Goal: Task Accomplishment & Management: Complete application form

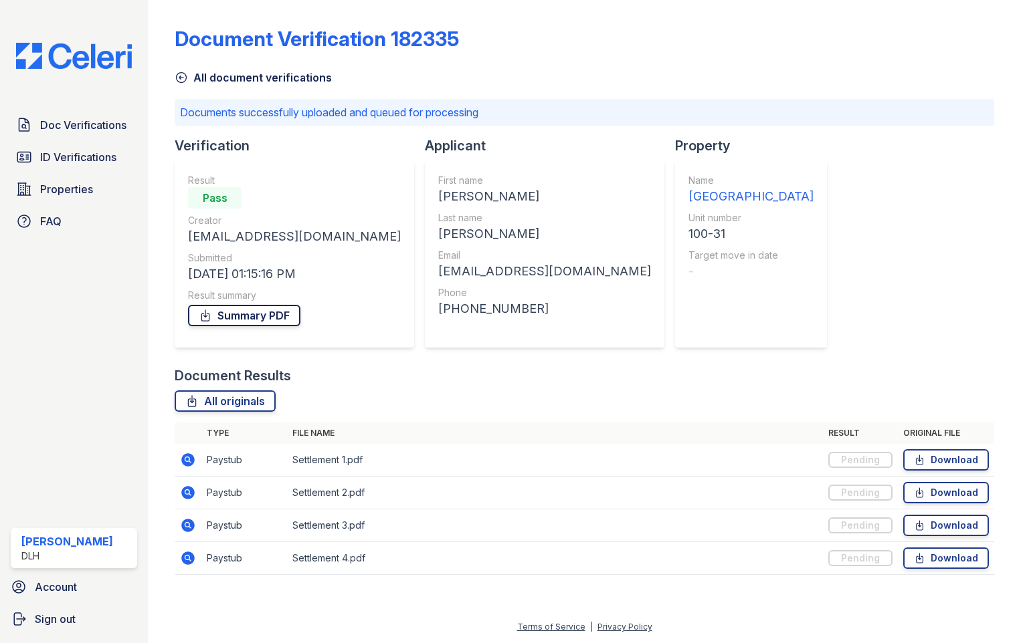
click at [268, 314] on link "Summary PDF" at bounding box center [244, 315] width 112 height 21
click at [211, 76] on link "All document verifications" at bounding box center [253, 78] width 157 height 16
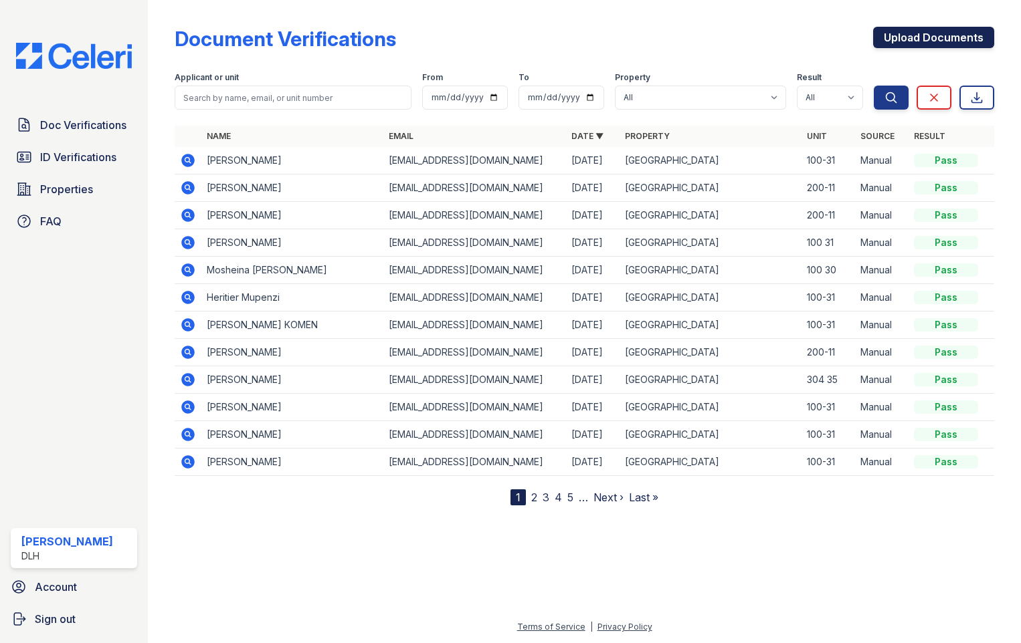
click at [947, 28] on link "Upload Documents" at bounding box center [933, 37] width 121 height 21
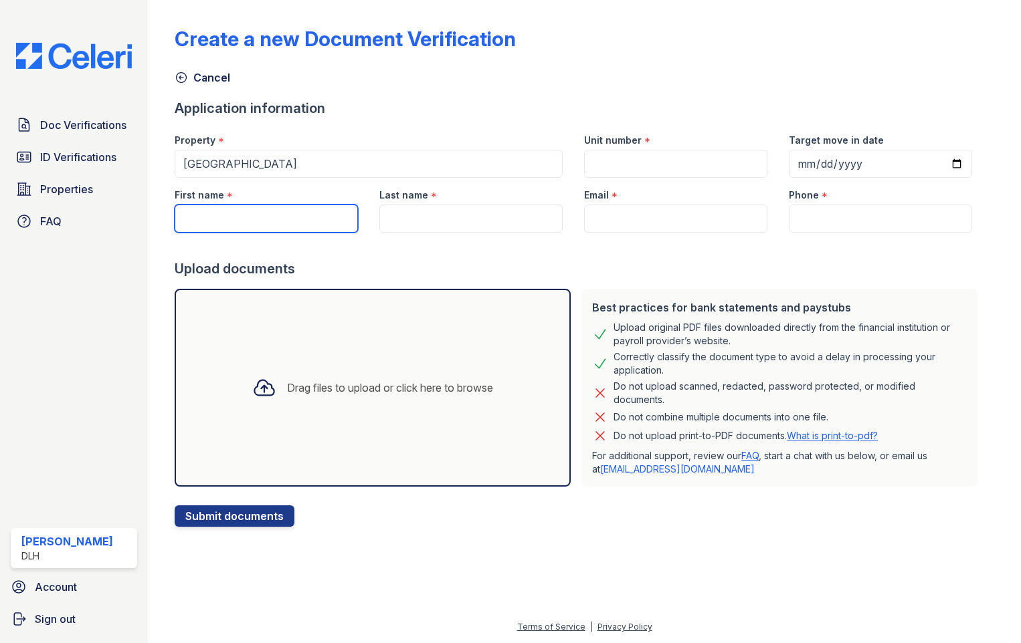
click at [185, 223] on input "First name" at bounding box center [266, 219] width 183 height 28
type input "[PERSON_NAME]"
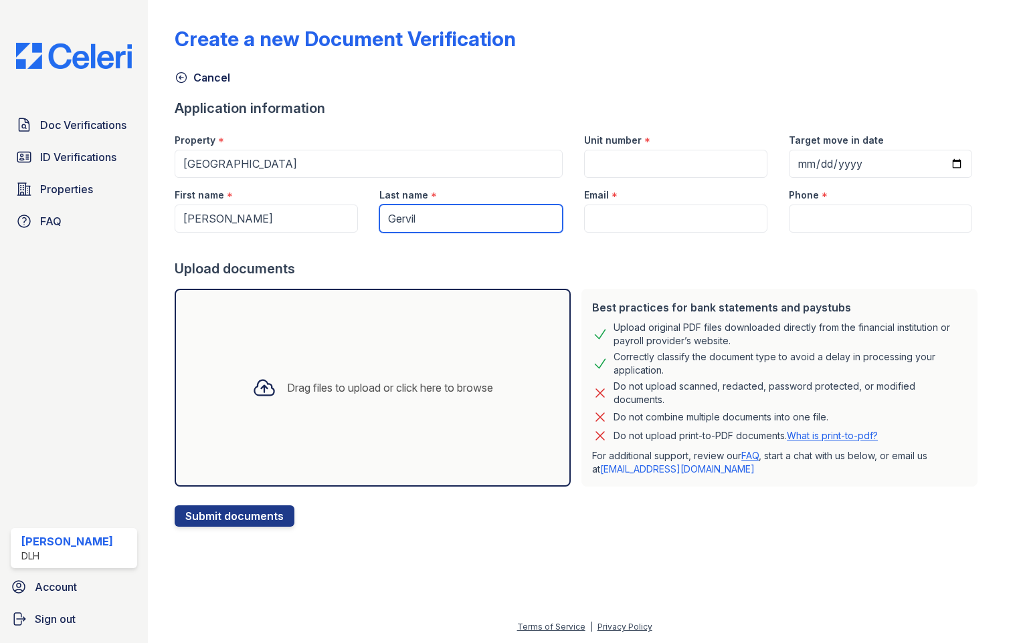
type input "Gervil"
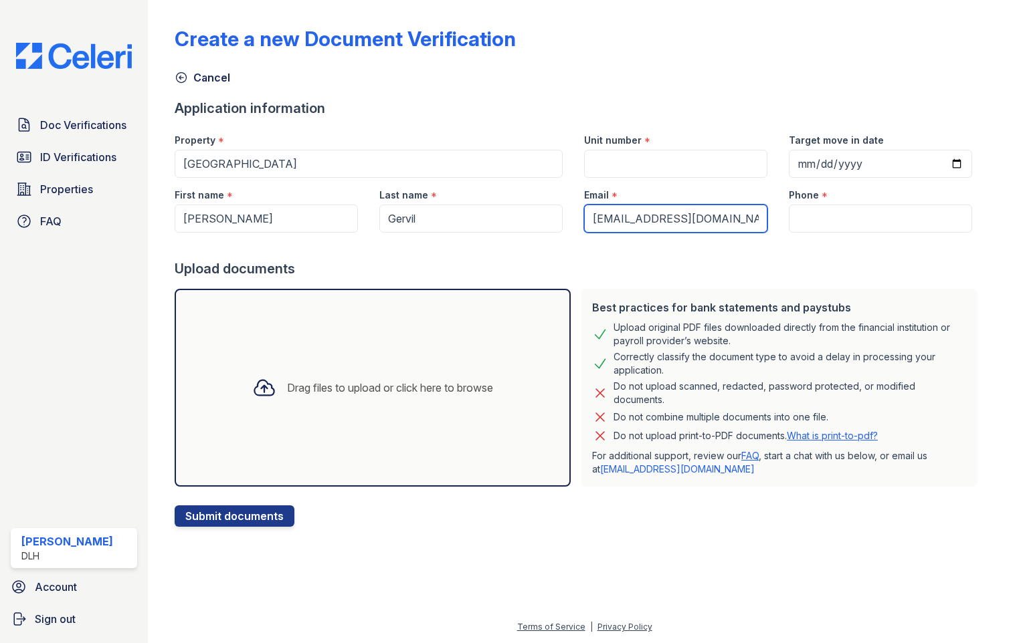
type input "[EMAIL_ADDRESS][DOMAIN_NAME]"
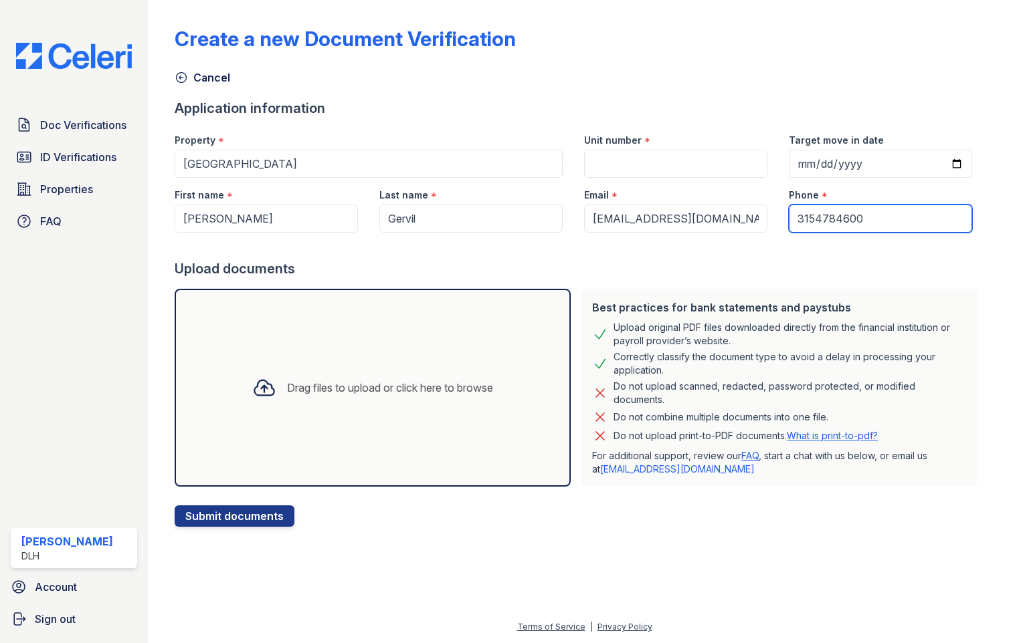
type input "3154784600"
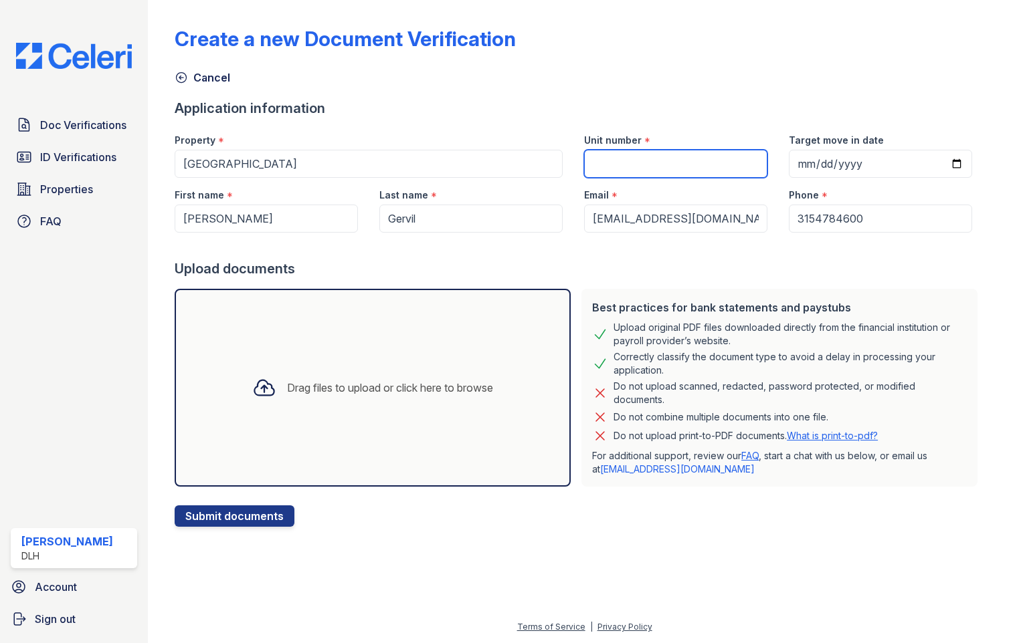
click at [598, 169] on input "Unit number" at bounding box center [675, 164] width 183 height 28
type input "100-31"
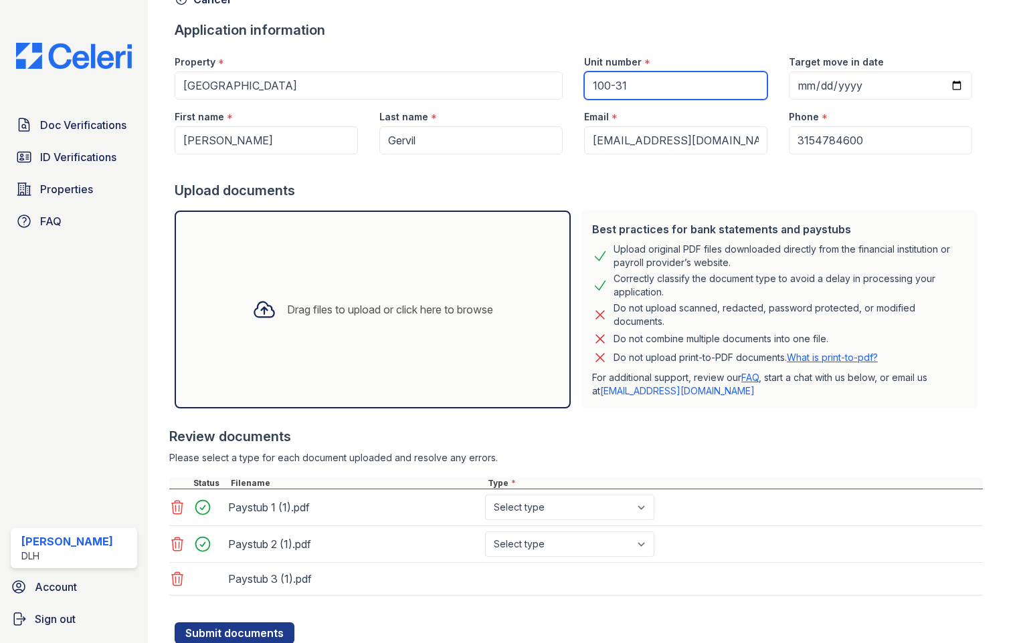
scroll to position [124, 0]
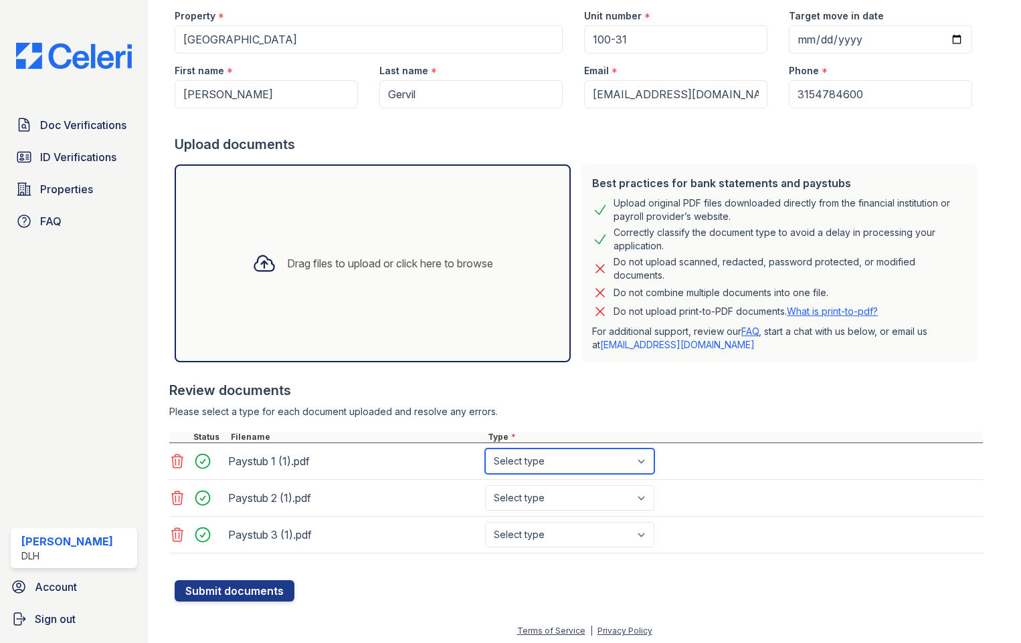
click at [577, 463] on select "Select type Paystub Bank Statement Offer Letter Tax Documents Benefit Award Let…" at bounding box center [569, 461] width 169 height 25
select select "paystub"
click at [485, 449] on select "Select type Paystub Bank Statement Offer Letter Tax Documents Benefit Award Let…" at bounding box center [569, 461] width 169 height 25
click at [567, 506] on select "Select type Paystub Bank Statement Offer Letter Tax Documents Benefit Award Let…" at bounding box center [569, 498] width 169 height 25
select select "paystub"
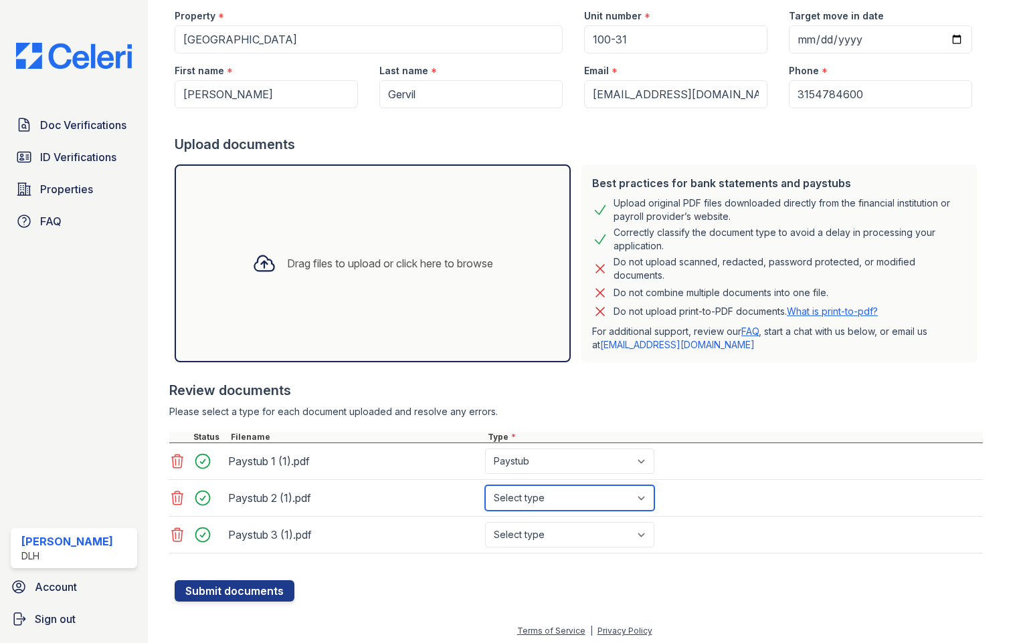
click at [485, 486] on select "Select type Paystub Bank Statement Offer Letter Tax Documents Benefit Award Let…" at bounding box center [569, 498] width 169 height 25
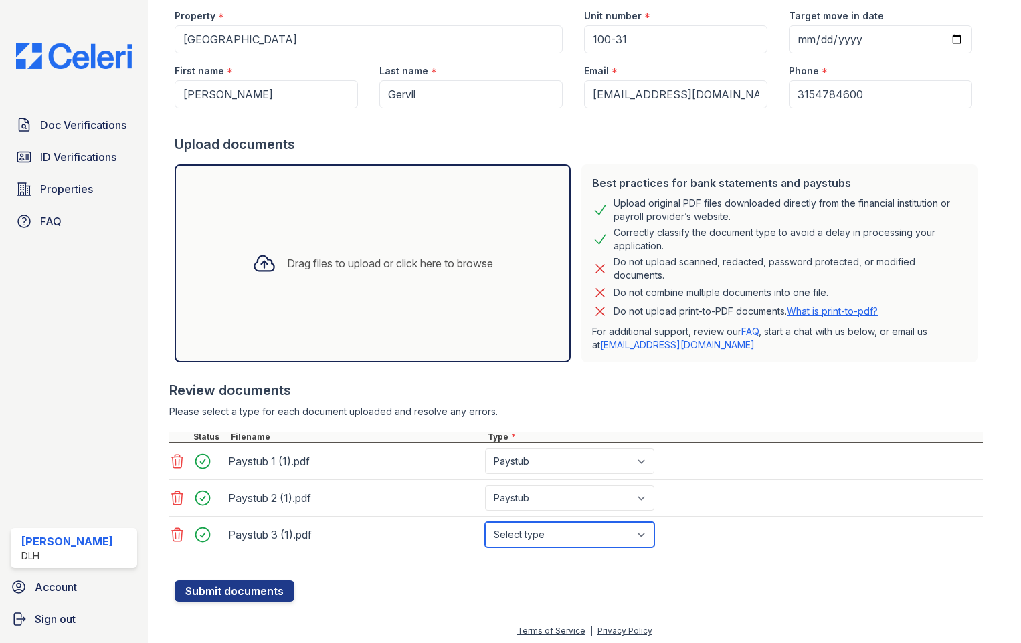
click at [518, 528] on select "Select type Paystub Bank Statement Offer Letter Tax Documents Benefit Award Let…" at bounding box center [569, 534] width 169 height 25
select select "paystub"
click at [485, 522] on select "Select type Paystub Bank Statement Offer Letter Tax Documents Benefit Award Let…" at bounding box center [569, 534] width 169 height 25
click at [239, 593] on button "Submit documents" at bounding box center [235, 591] width 120 height 21
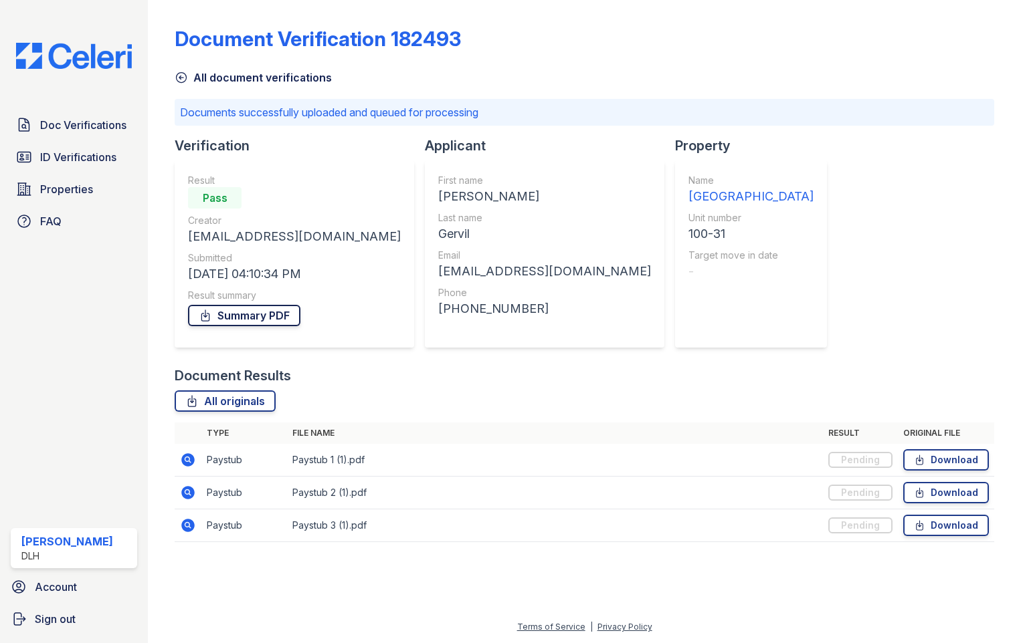
click at [242, 308] on link "Summary PDF" at bounding box center [244, 315] width 112 height 21
